Goal: Transaction & Acquisition: Purchase product/service

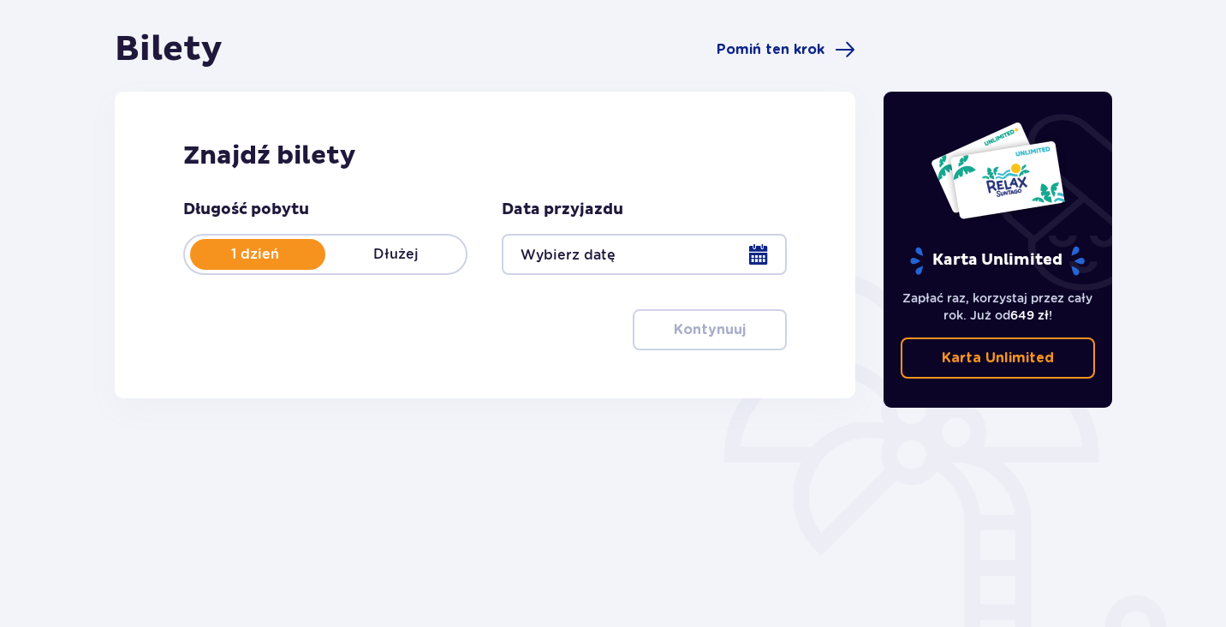
scroll to position [246, 0]
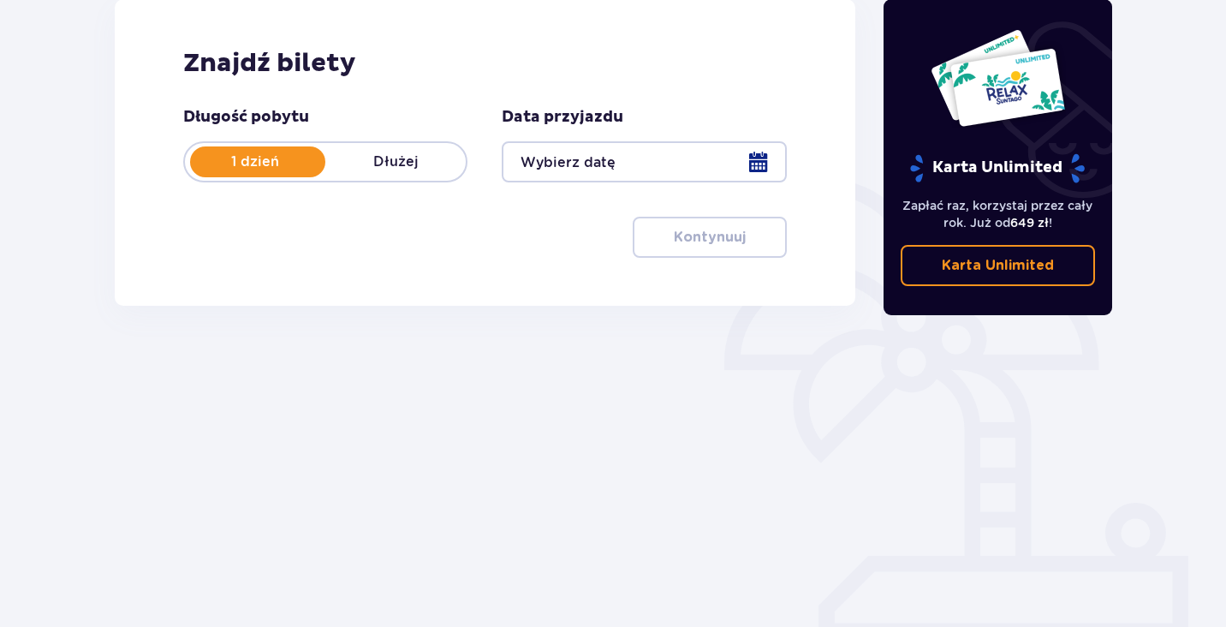
click at [761, 155] on div at bounding box center [644, 161] width 284 height 41
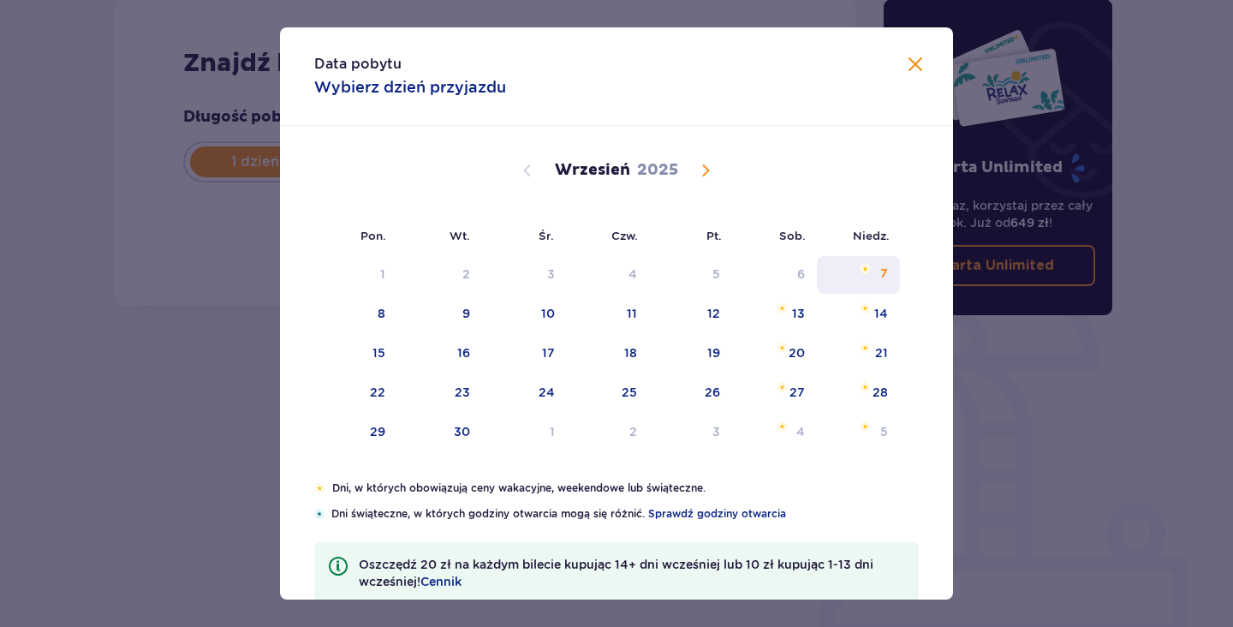
click at [880, 268] on div "7" at bounding box center [884, 273] width 8 height 17
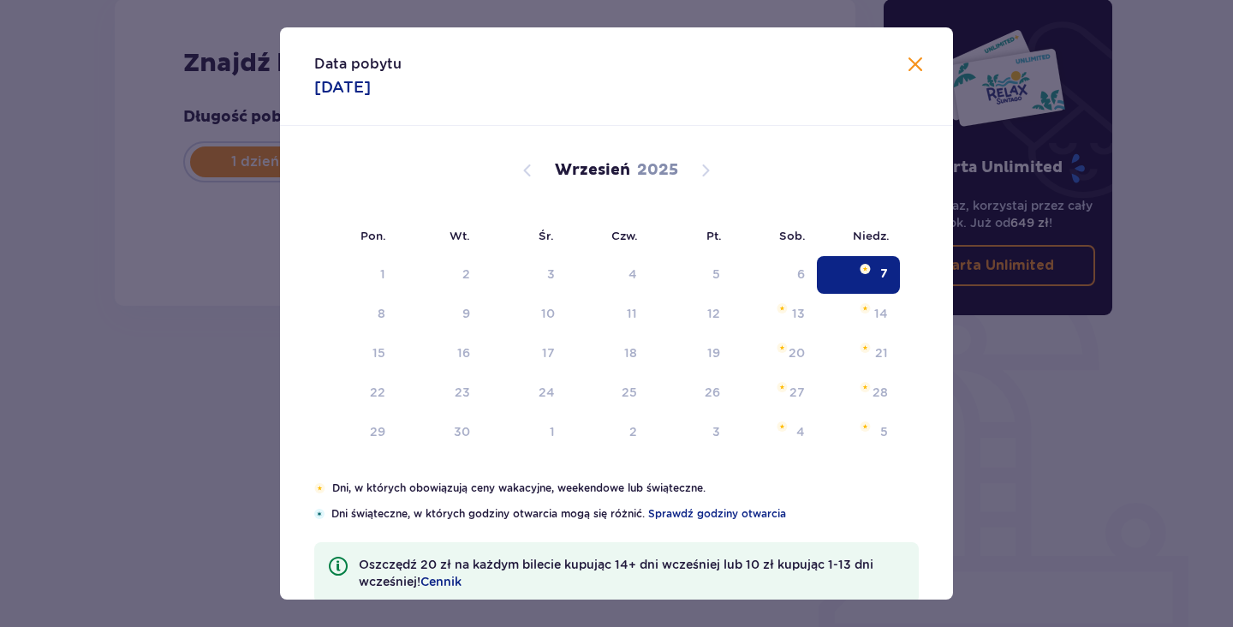
type input "[DATE]"
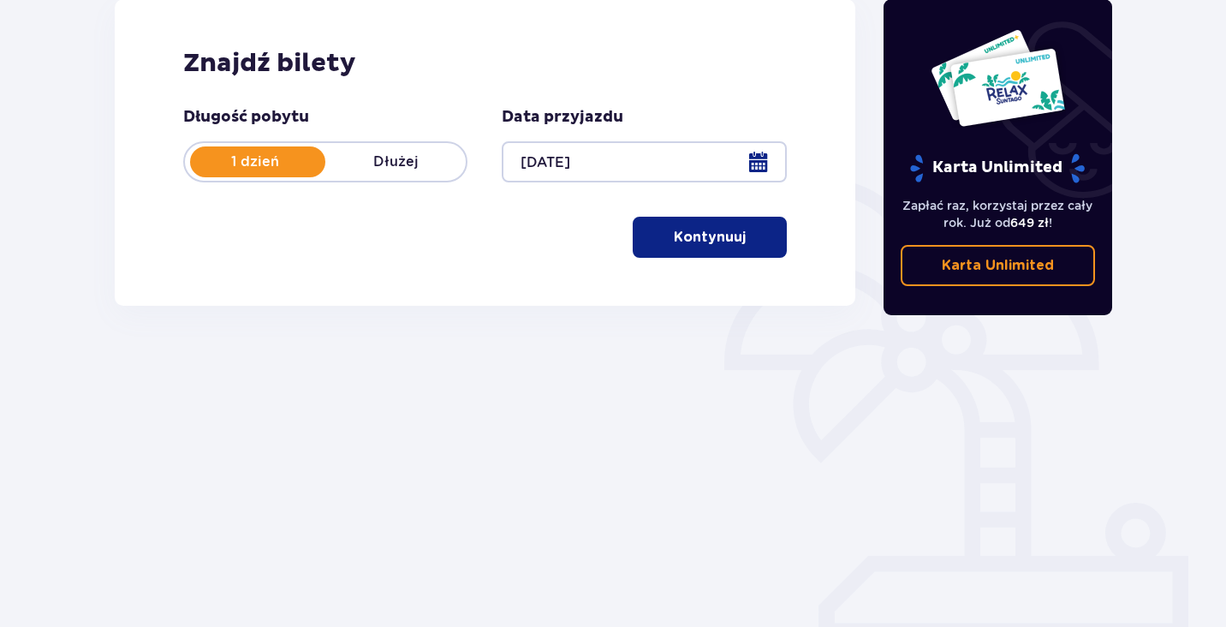
click at [715, 248] on button "Kontynuuj" at bounding box center [710, 237] width 154 height 41
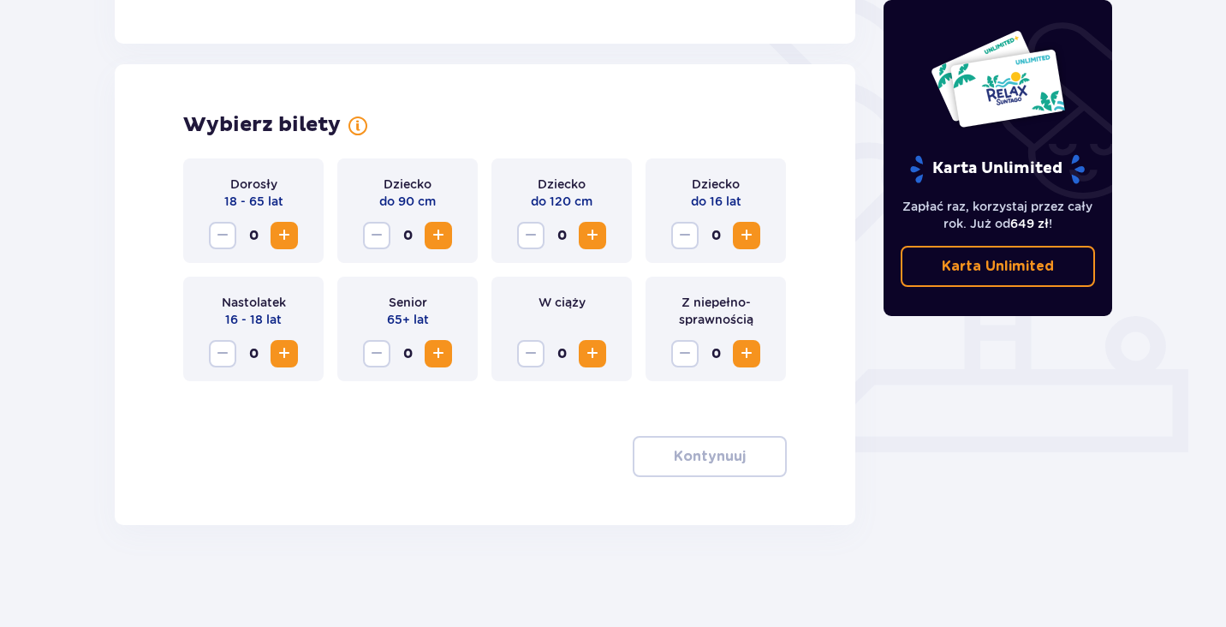
scroll to position [433, 0]
click at [294, 238] on span "Increase" at bounding box center [284, 234] width 21 height 21
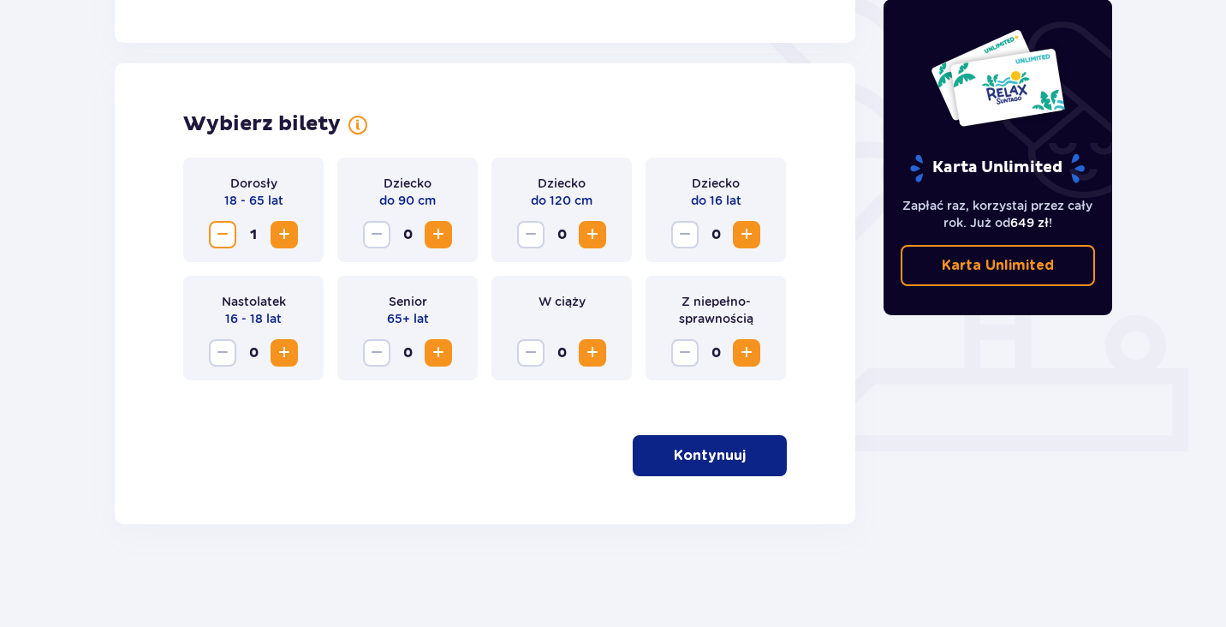
click at [595, 239] on span "Increase" at bounding box center [592, 234] width 21 height 21
click at [740, 469] on button "Kontynuuj" at bounding box center [710, 455] width 154 height 41
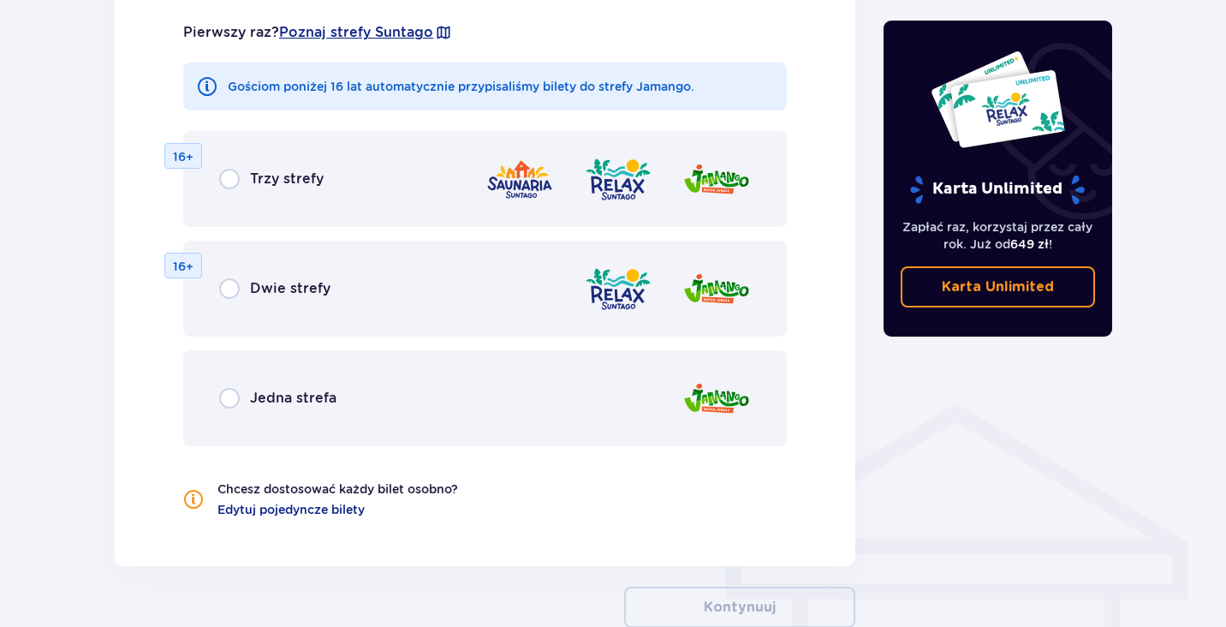
scroll to position [990, 0]
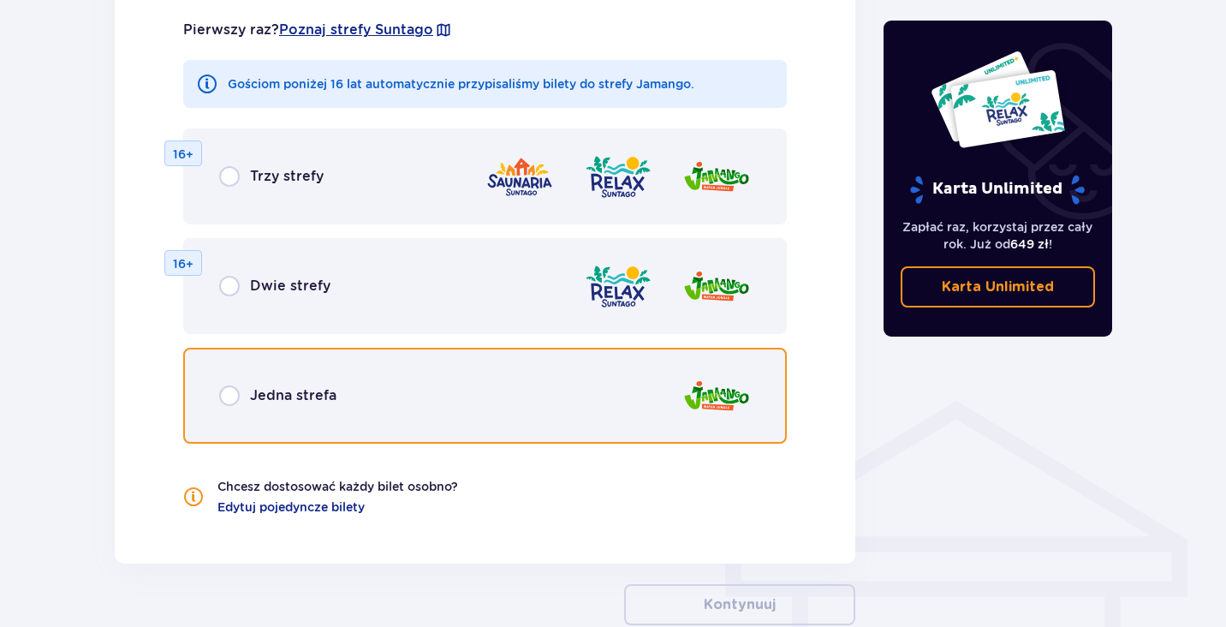
click at [222, 390] on input "radio" at bounding box center [229, 395] width 21 height 21
radio input "true"
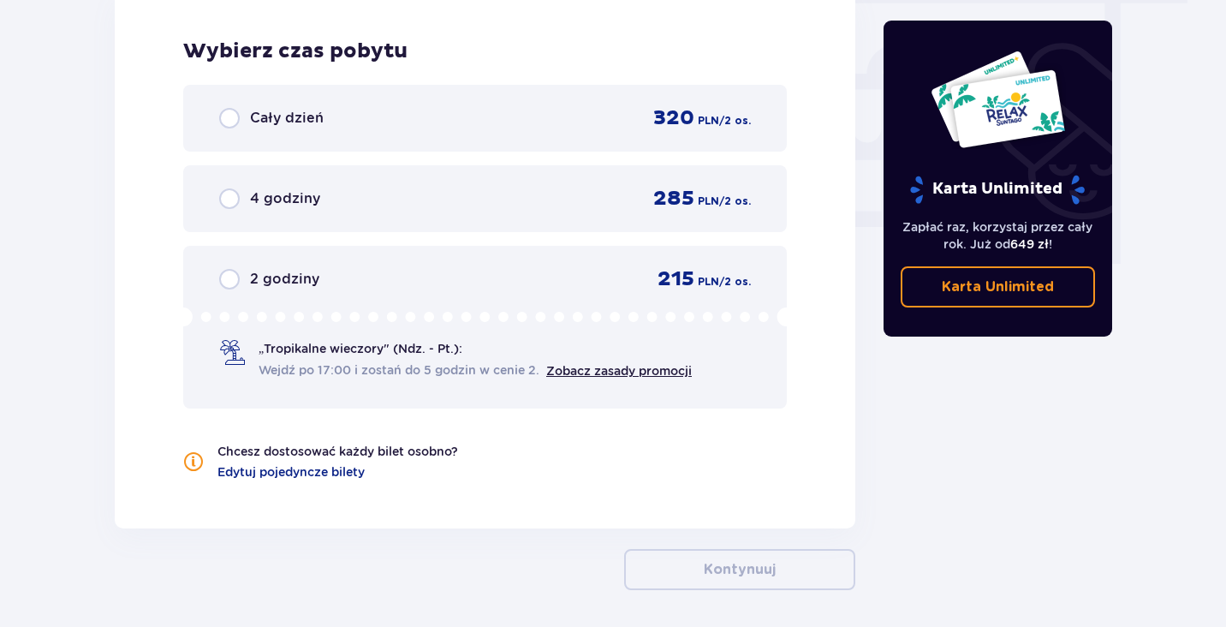
scroll to position [1589, 0]
